Goal: Navigation & Orientation: Find specific page/section

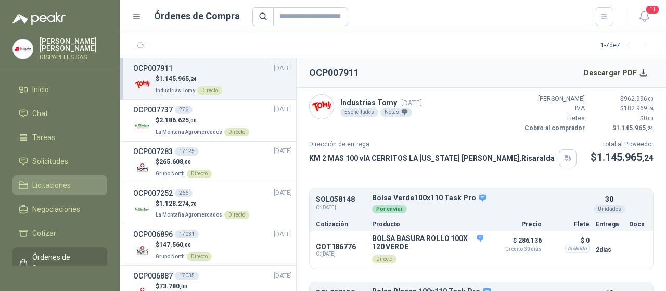
scroll to position [41, 0]
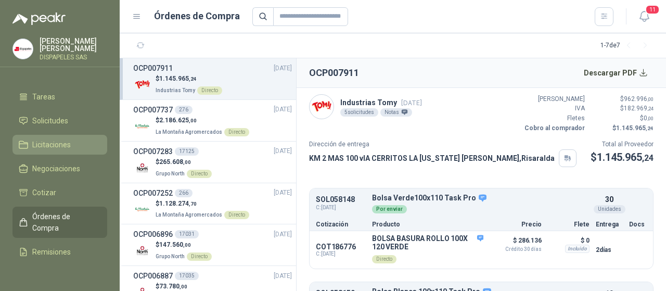
click at [45, 146] on span "Licitaciones" at bounding box center [51, 144] width 39 height 11
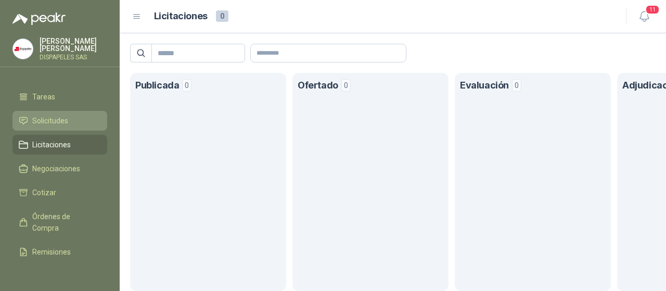
click at [49, 123] on span "Solicitudes" at bounding box center [50, 120] width 36 height 11
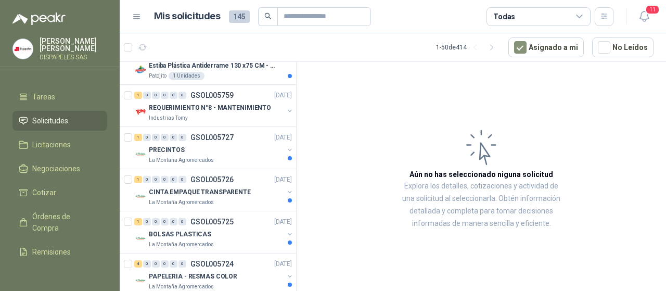
scroll to position [487, 0]
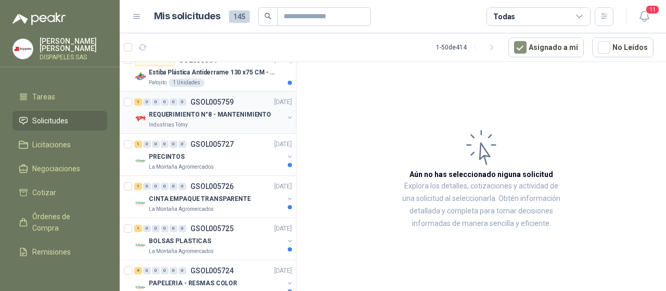
click at [228, 111] on p "REQUERIMIENTO N°8 - MANTENIMIENTO" at bounding box center [210, 115] width 122 height 10
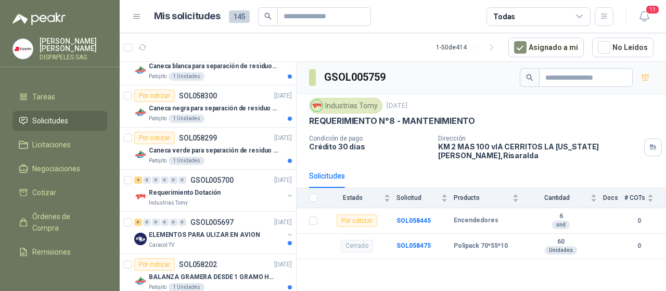
scroll to position [1097, 0]
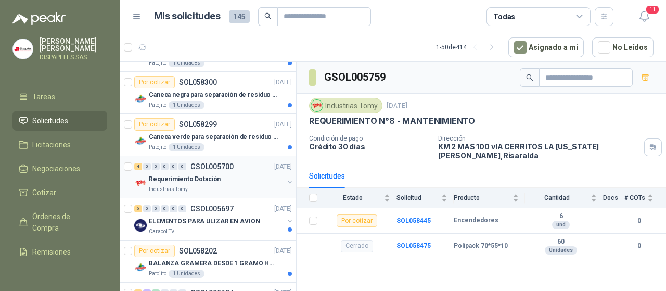
click at [198, 174] on p "Requerimiento Dotación" at bounding box center [185, 179] width 72 height 10
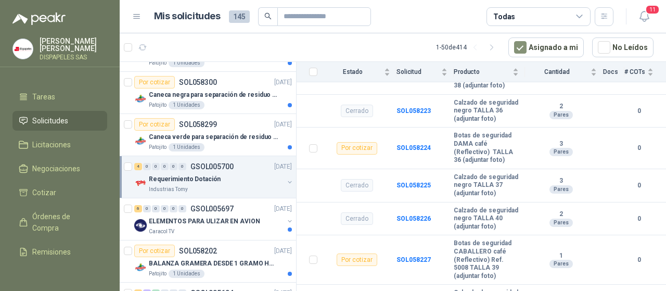
scroll to position [332, 0]
